Goal: Transaction & Acquisition: Obtain resource

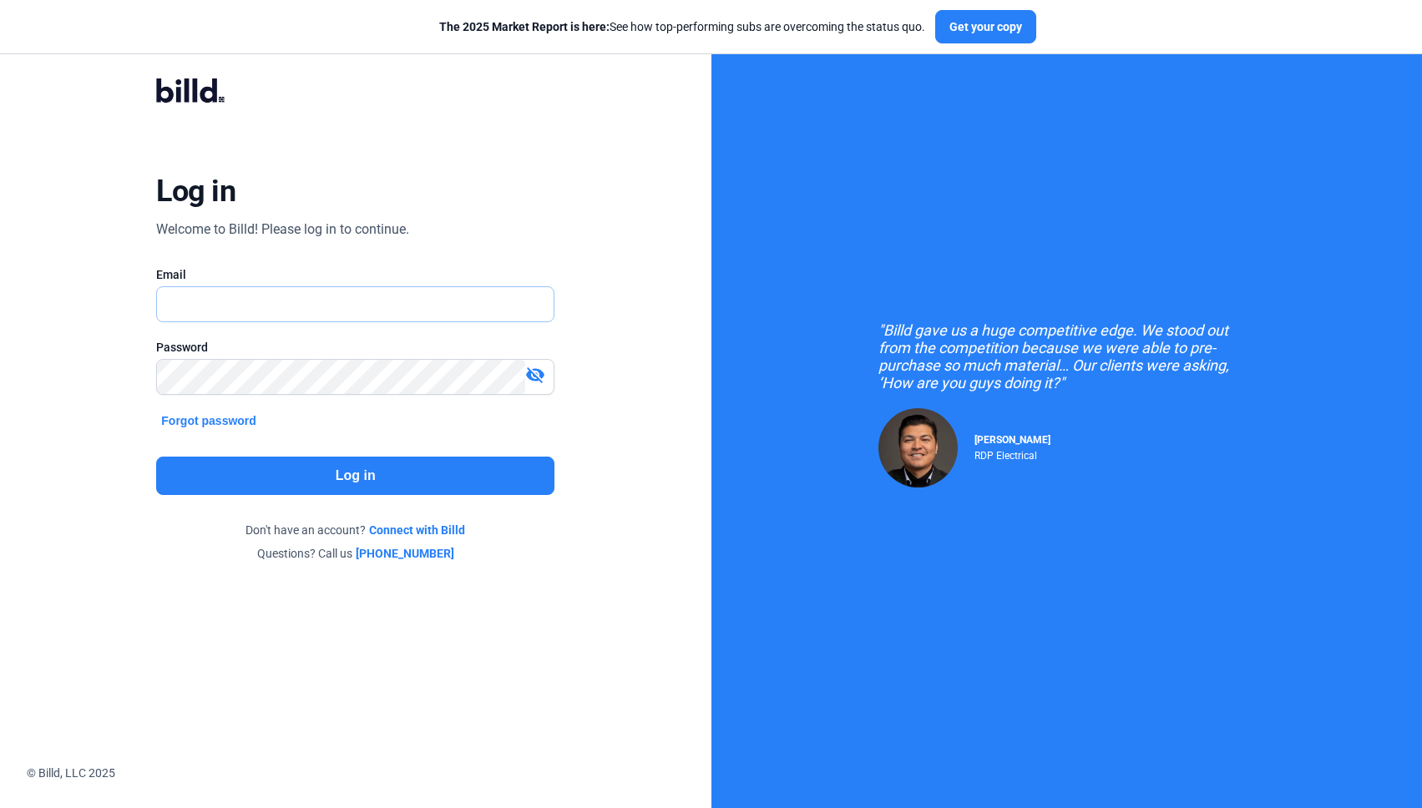
type input "[PERSON_NAME][EMAIL_ADDRESS][DOMAIN_NAME]"
click at [453, 478] on button "Log in" at bounding box center [355, 476] width 398 height 38
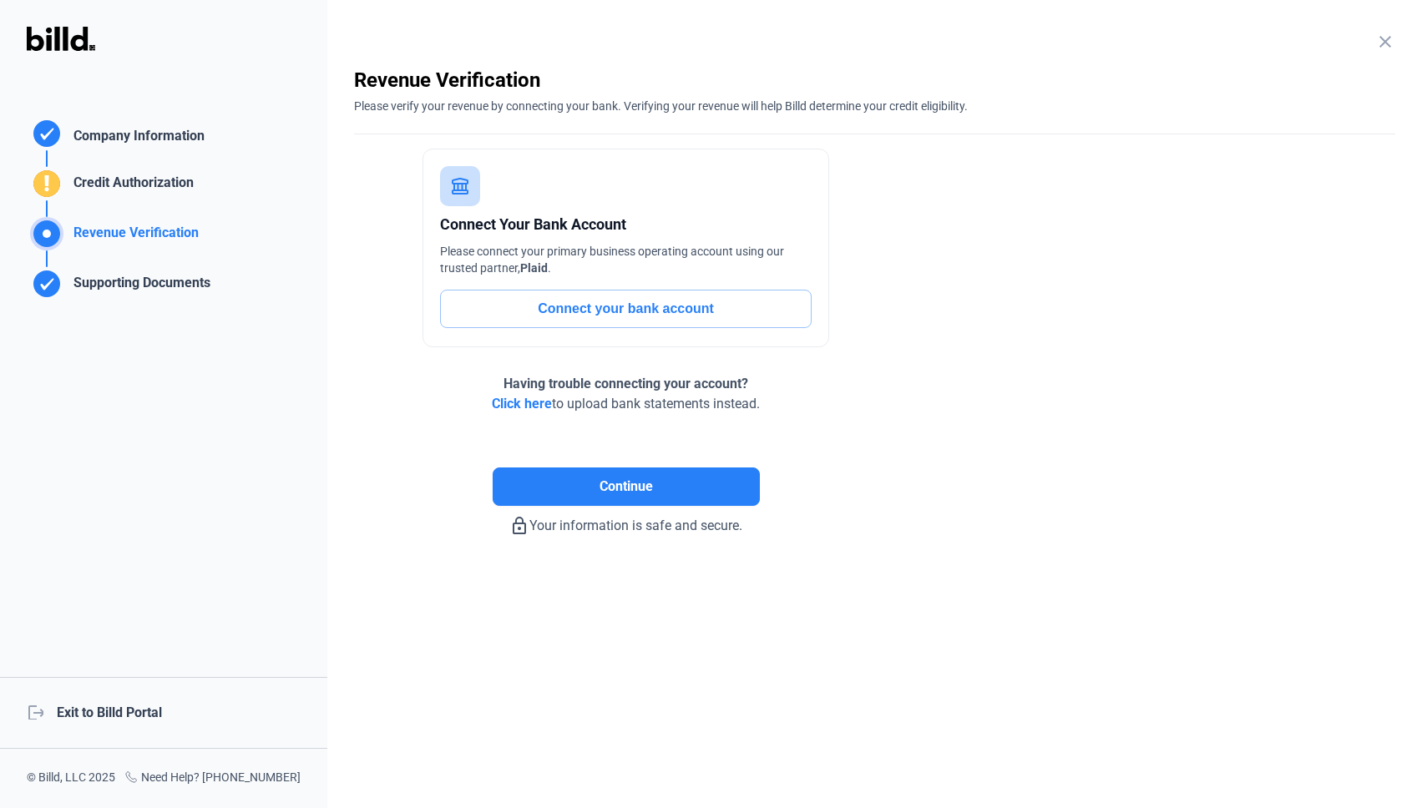
click at [160, 720] on div "logout Exit to Billd Portal" at bounding box center [163, 713] width 327 height 72
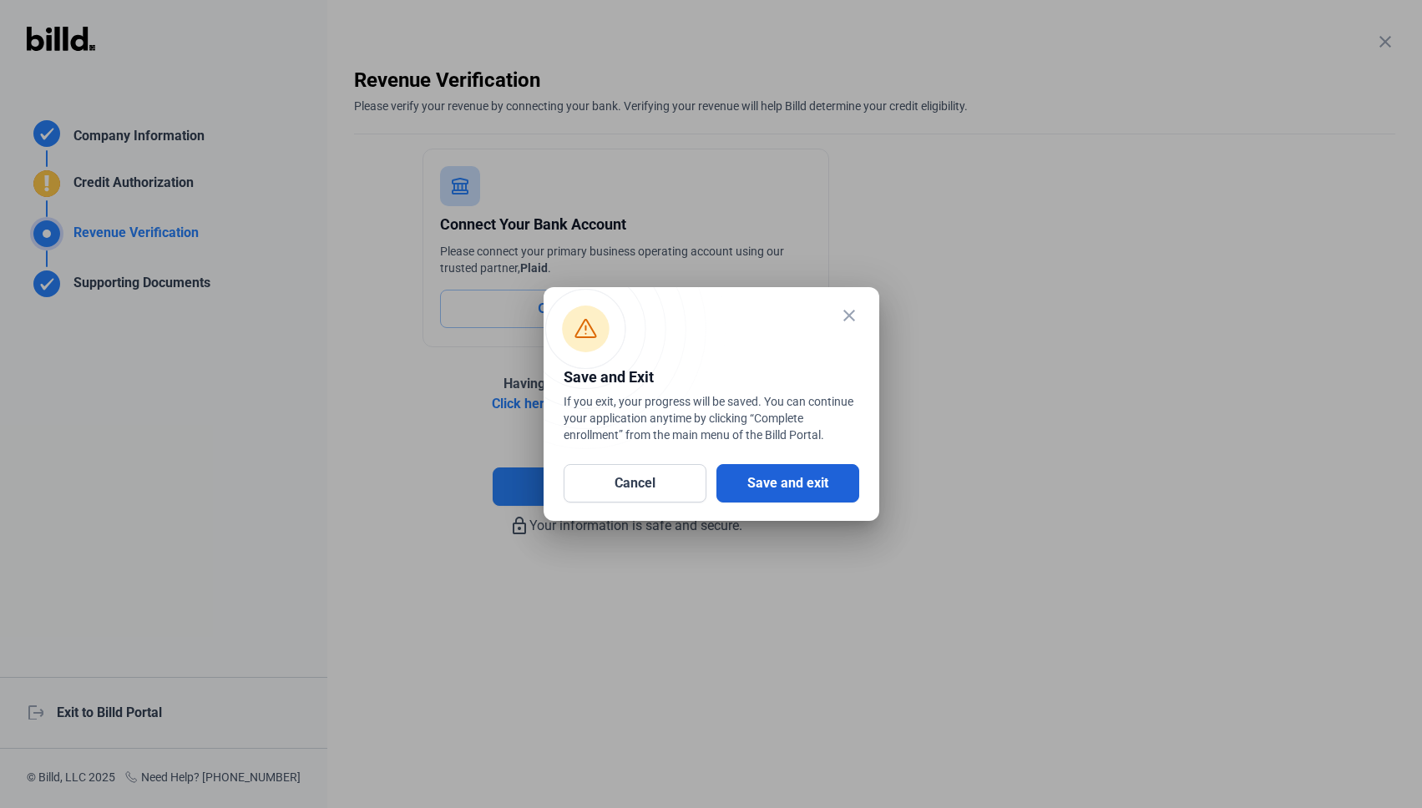
click at [788, 485] on button "Save and exit" at bounding box center [787, 483] width 143 height 38
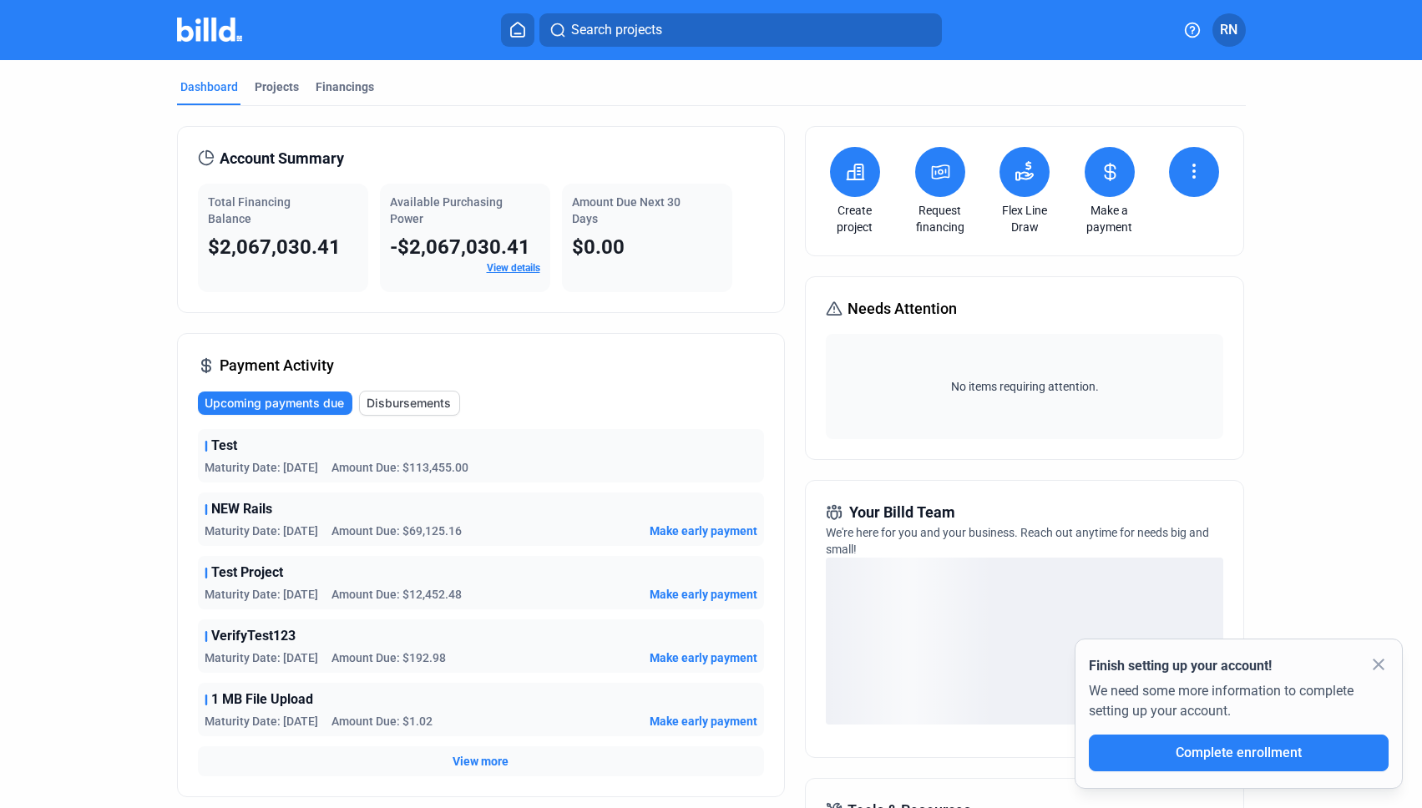
click at [932, 185] on button at bounding box center [940, 172] width 50 height 50
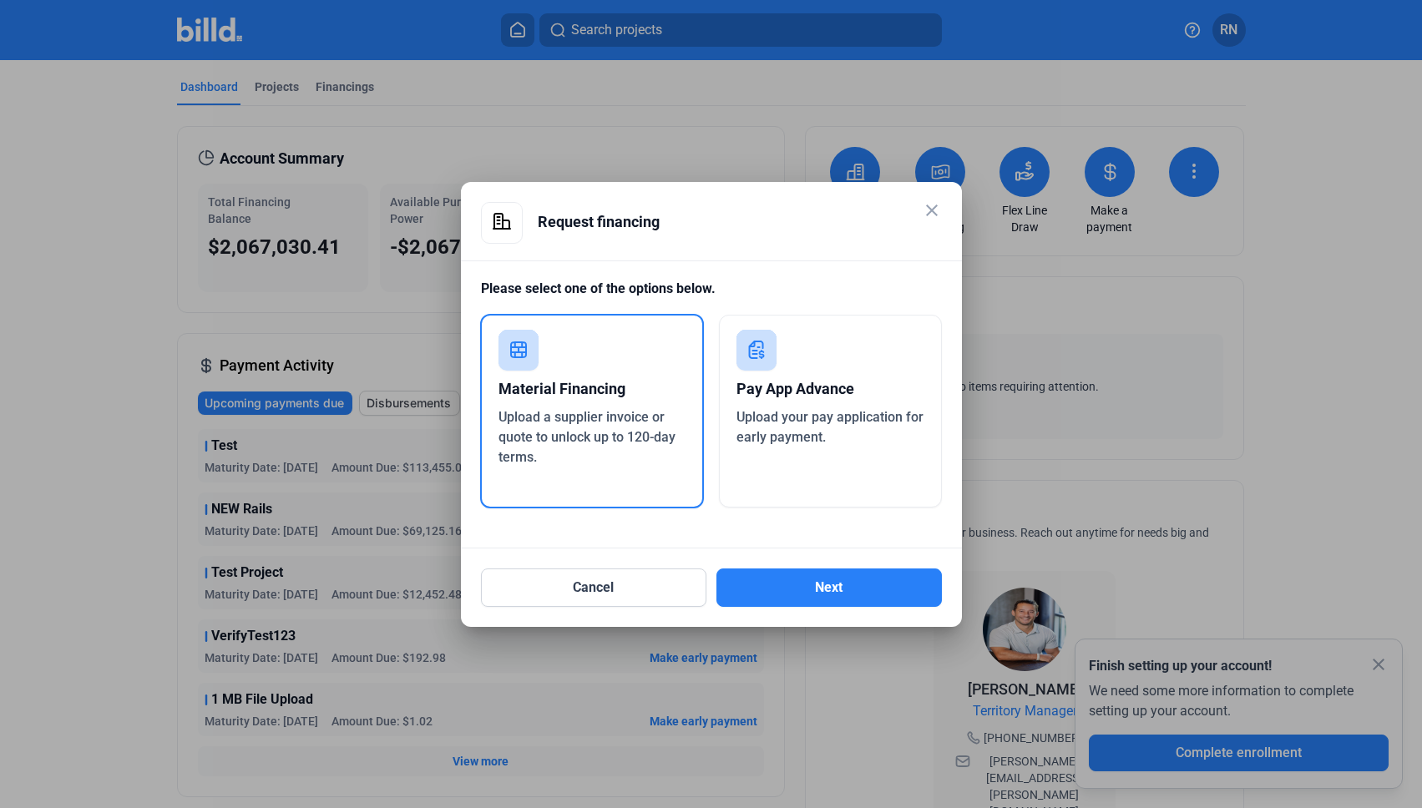
click at [863, 371] on div "Pay App Advance" at bounding box center [831, 389] width 188 height 37
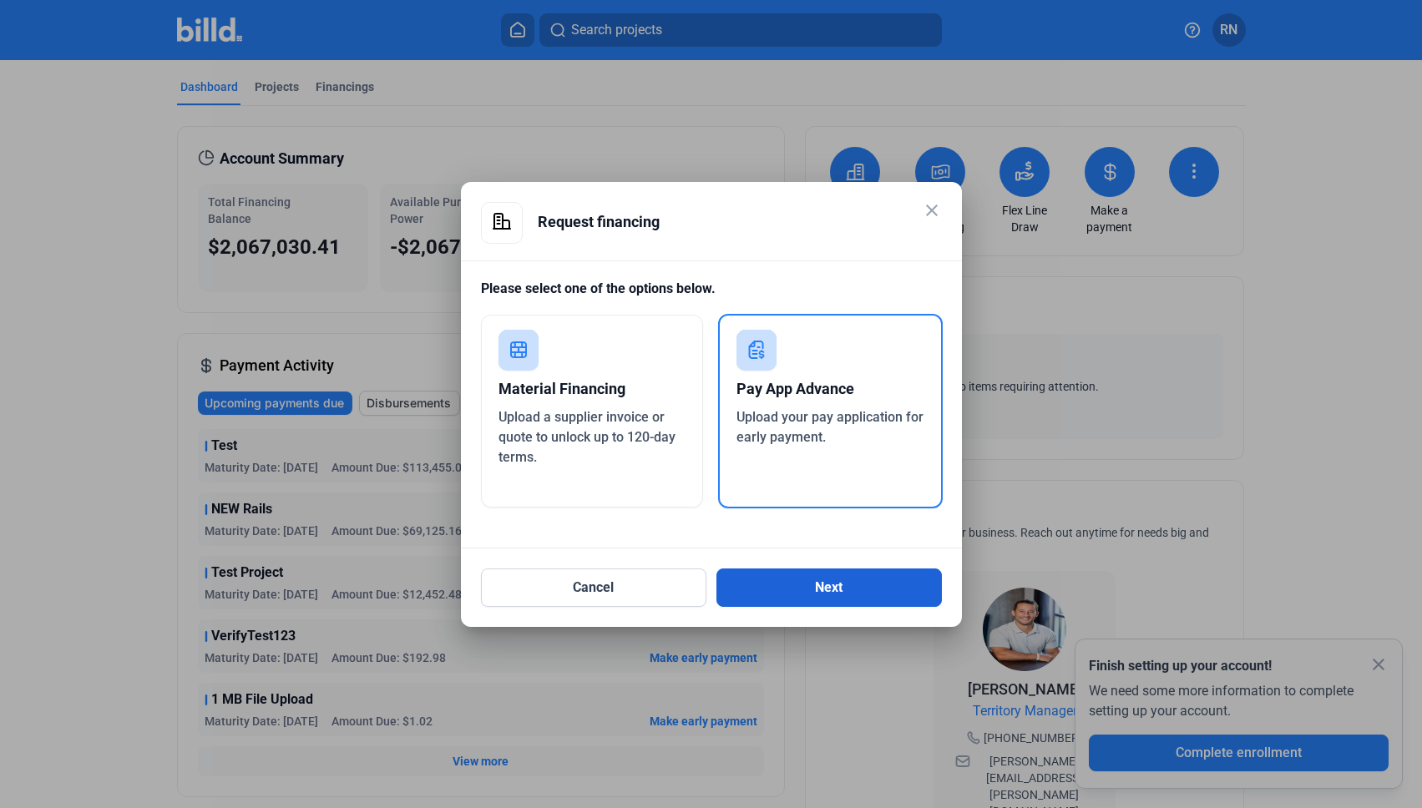
click at [833, 569] on button "Next" at bounding box center [828, 588] width 225 height 38
